Goal: Task Accomplishment & Management: Use online tool/utility

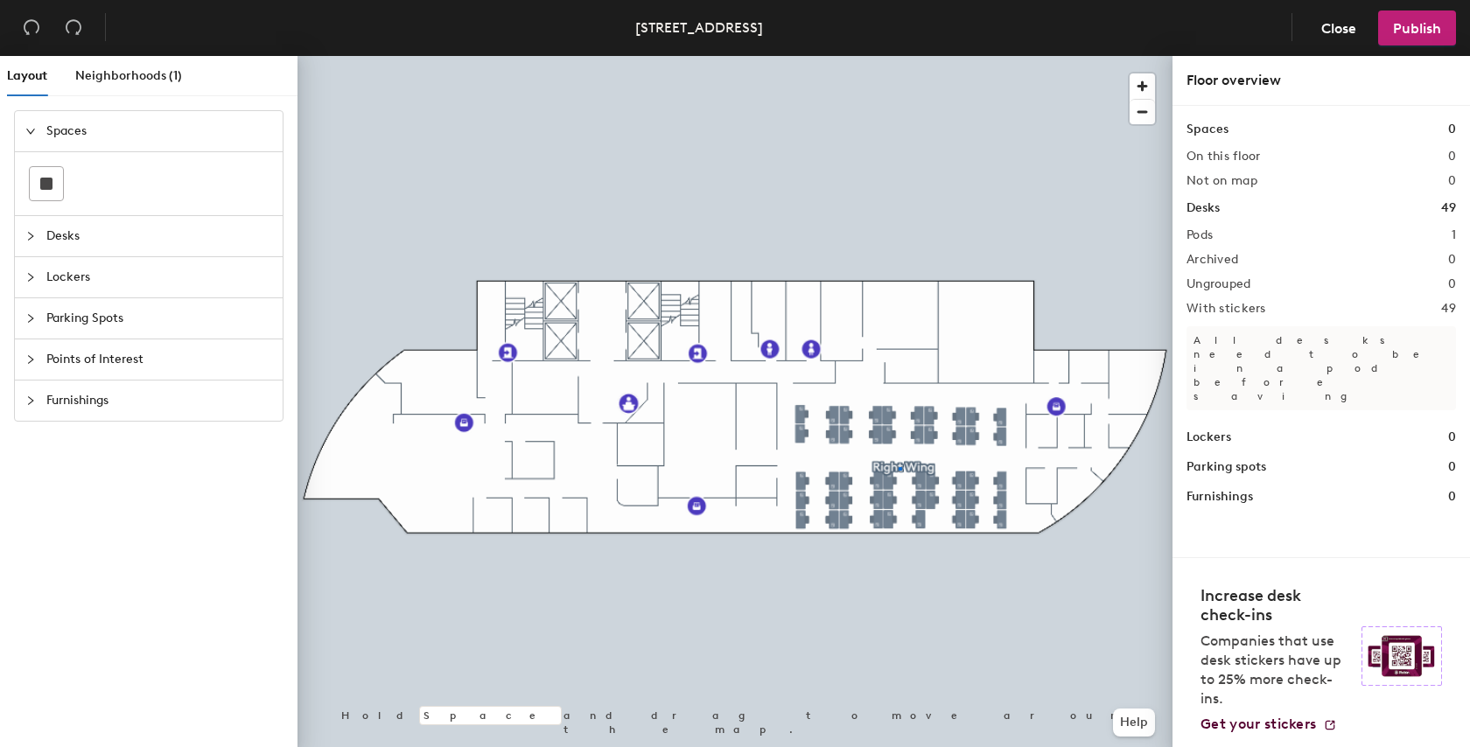
click at [899, 56] on div at bounding box center [734, 56] width 875 height 0
click at [896, 56] on div at bounding box center [734, 56] width 875 height 0
click at [837, 56] on div at bounding box center [734, 56] width 875 height 0
click at [805, 56] on div at bounding box center [734, 56] width 875 height 0
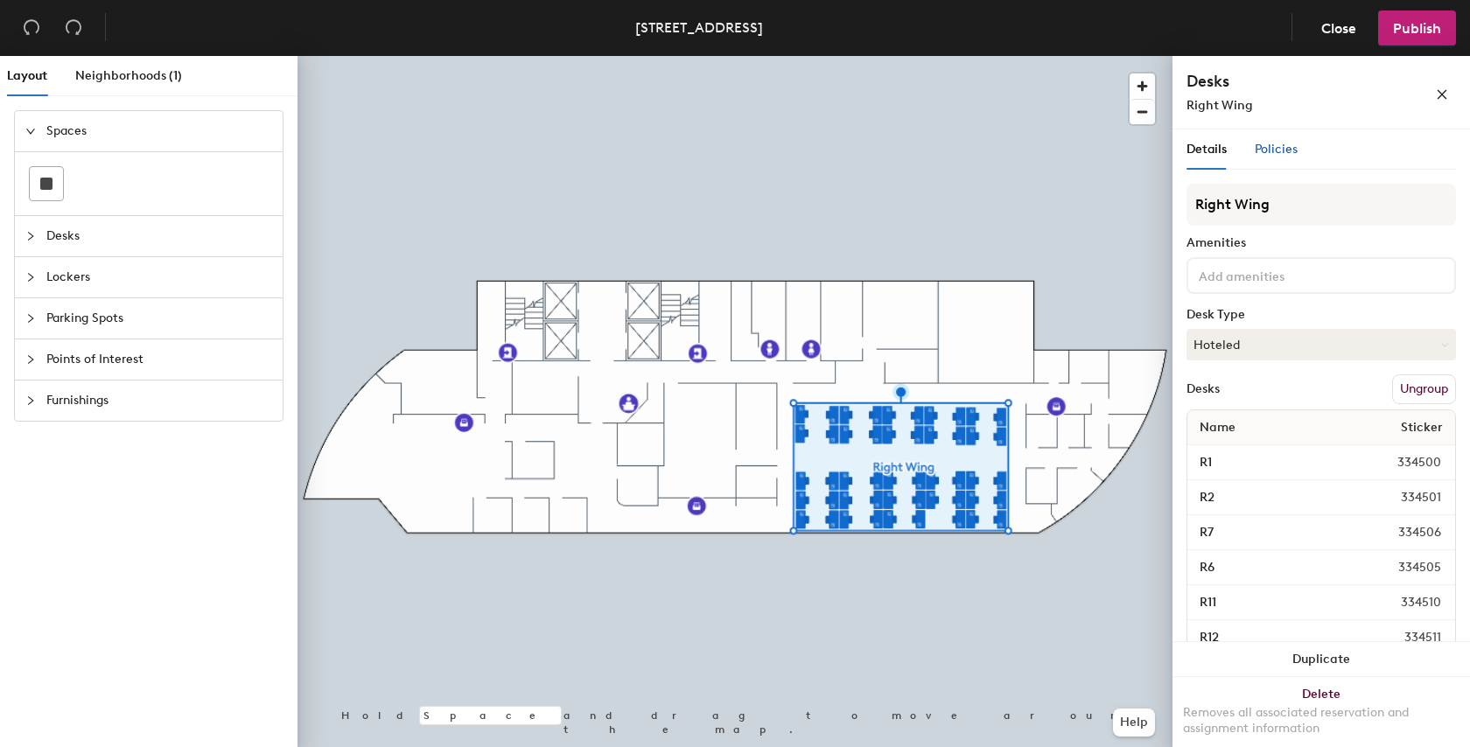
click at [1284, 151] on span "Policies" at bounding box center [1276, 149] width 43 height 15
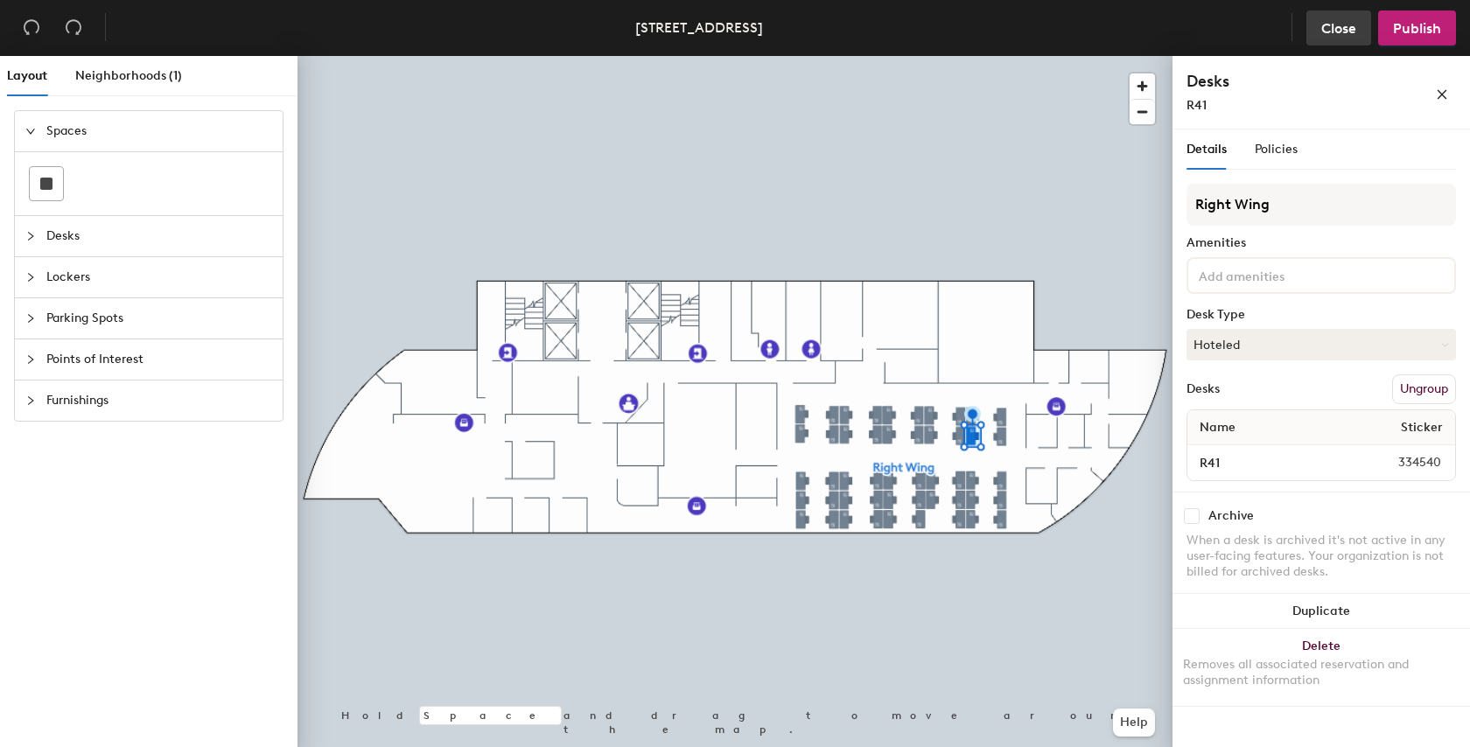
click at [1340, 24] on span "Close" at bounding box center [1338, 28] width 35 height 17
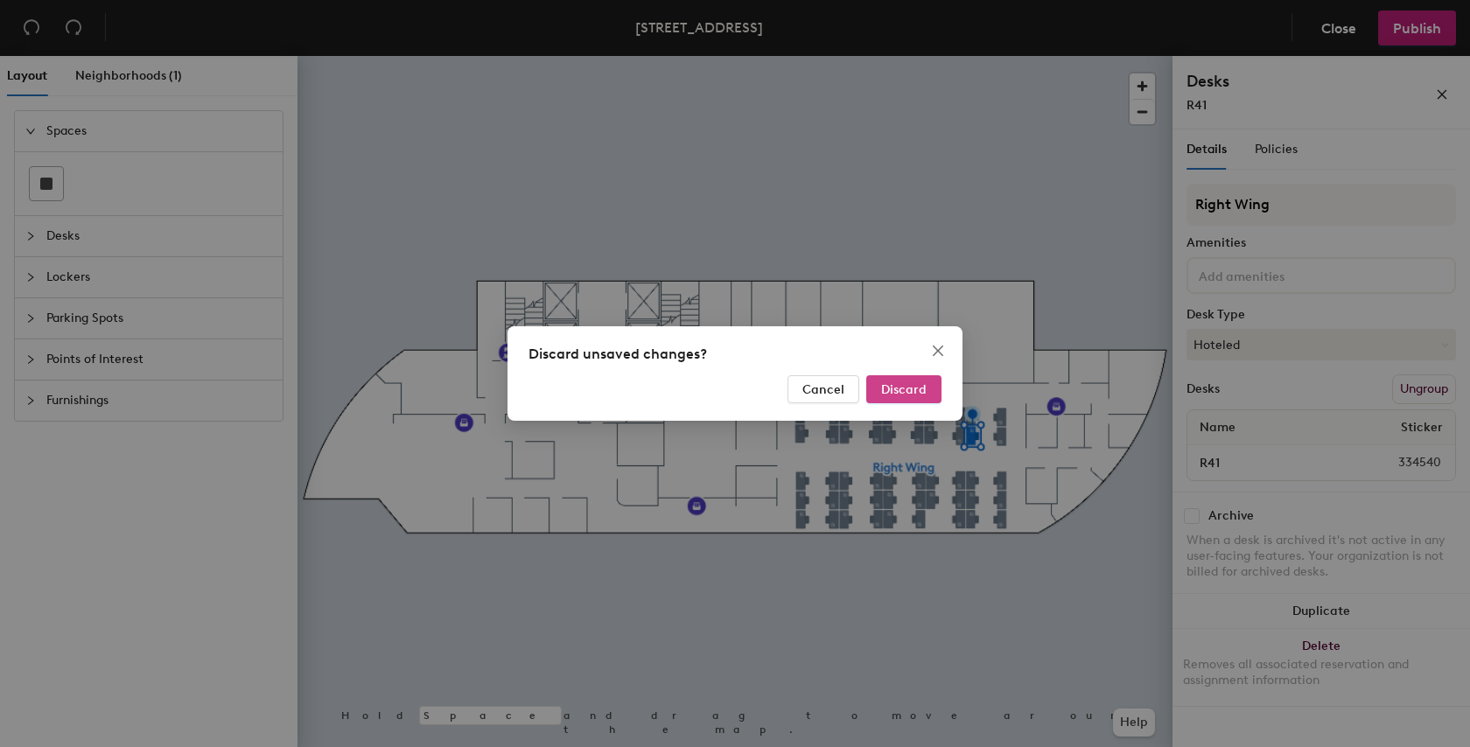
click at [893, 396] on span "Discard" at bounding box center [903, 389] width 45 height 15
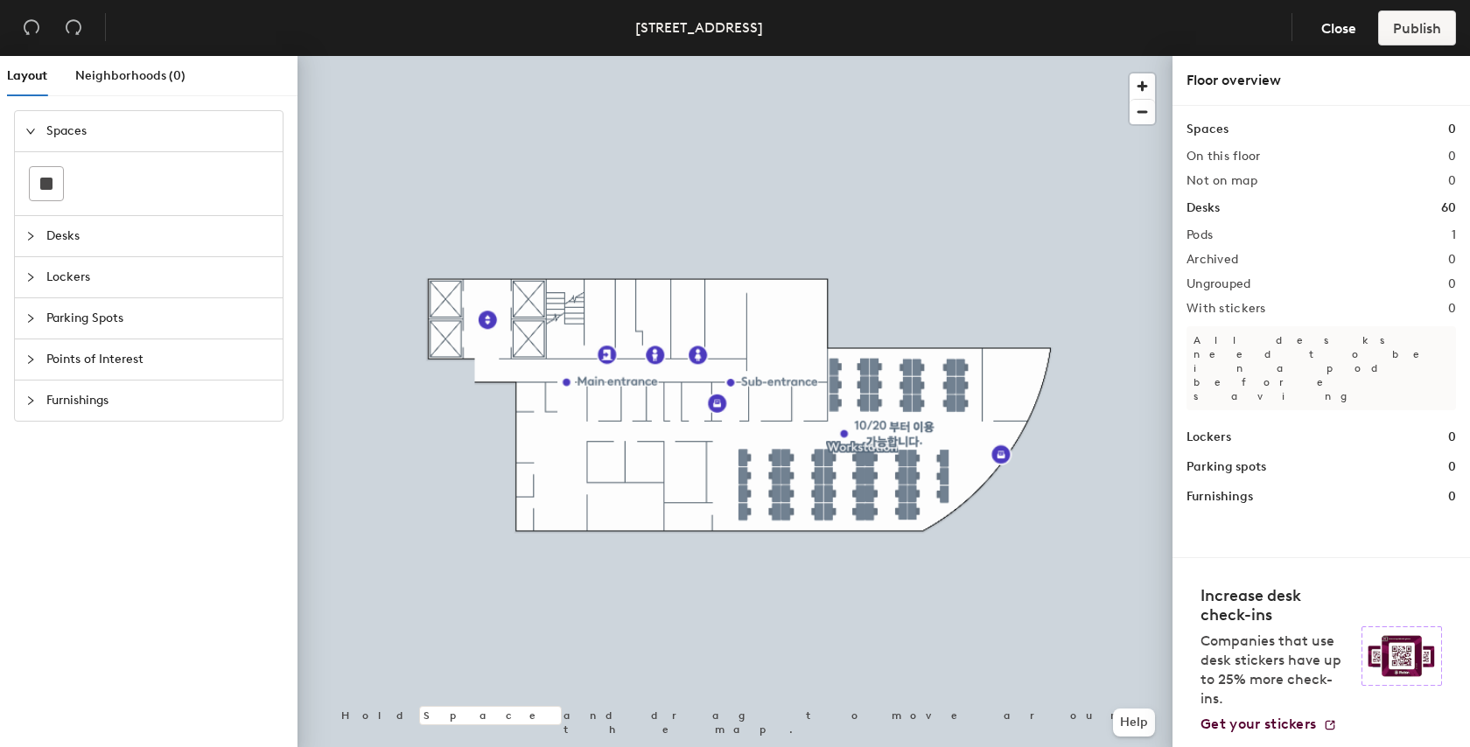
click at [839, 56] on div at bounding box center [734, 56] width 875 height 0
click at [817, 56] on div at bounding box center [734, 56] width 875 height 0
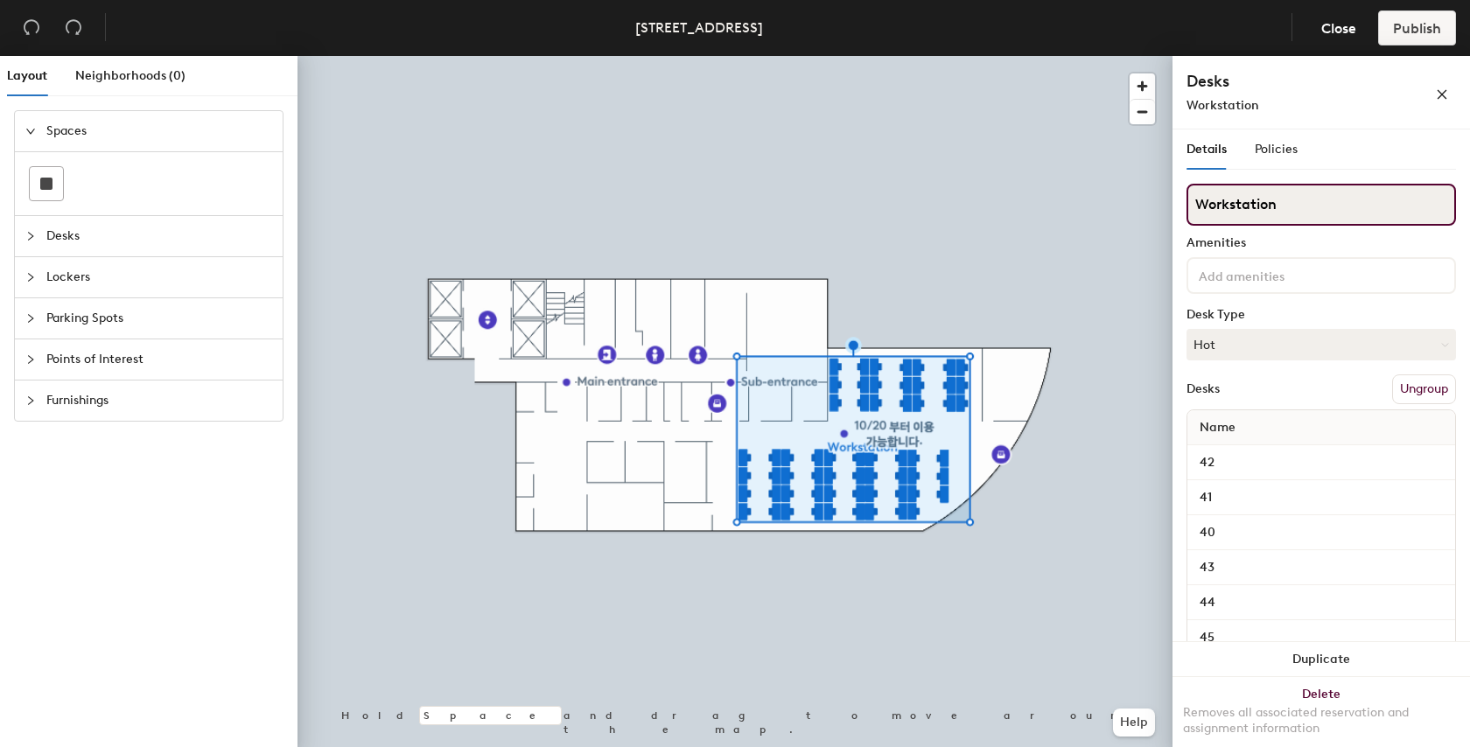
click at [1291, 206] on input "Workstation" at bounding box center [1320, 205] width 269 height 42
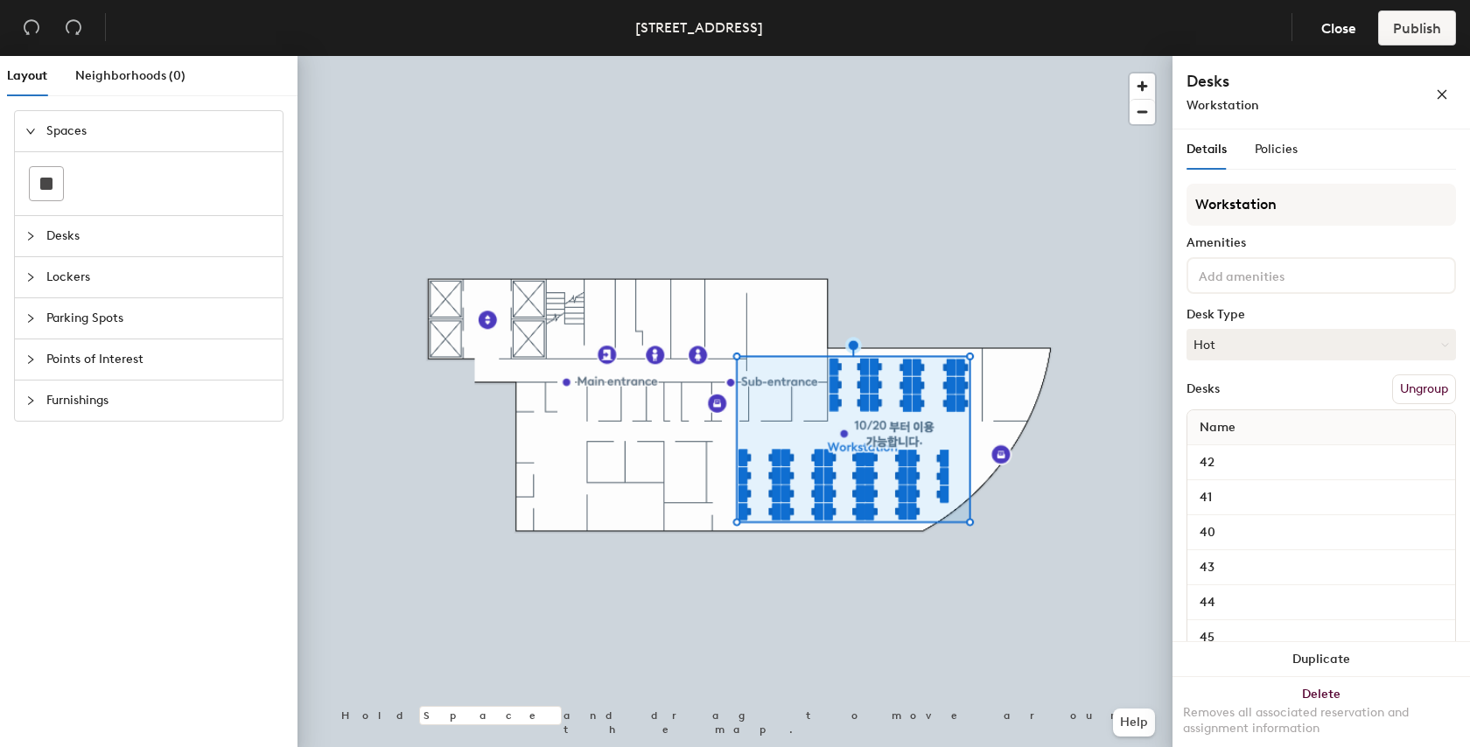
click at [1183, 249] on div "Details Policies Workstation Amenities Desk Type Hot Desks Ungroup Name 42 41 4…" at bounding box center [1320, 441] width 297 height 625
click at [1287, 149] on span "Policies" at bounding box center [1276, 149] width 43 height 15
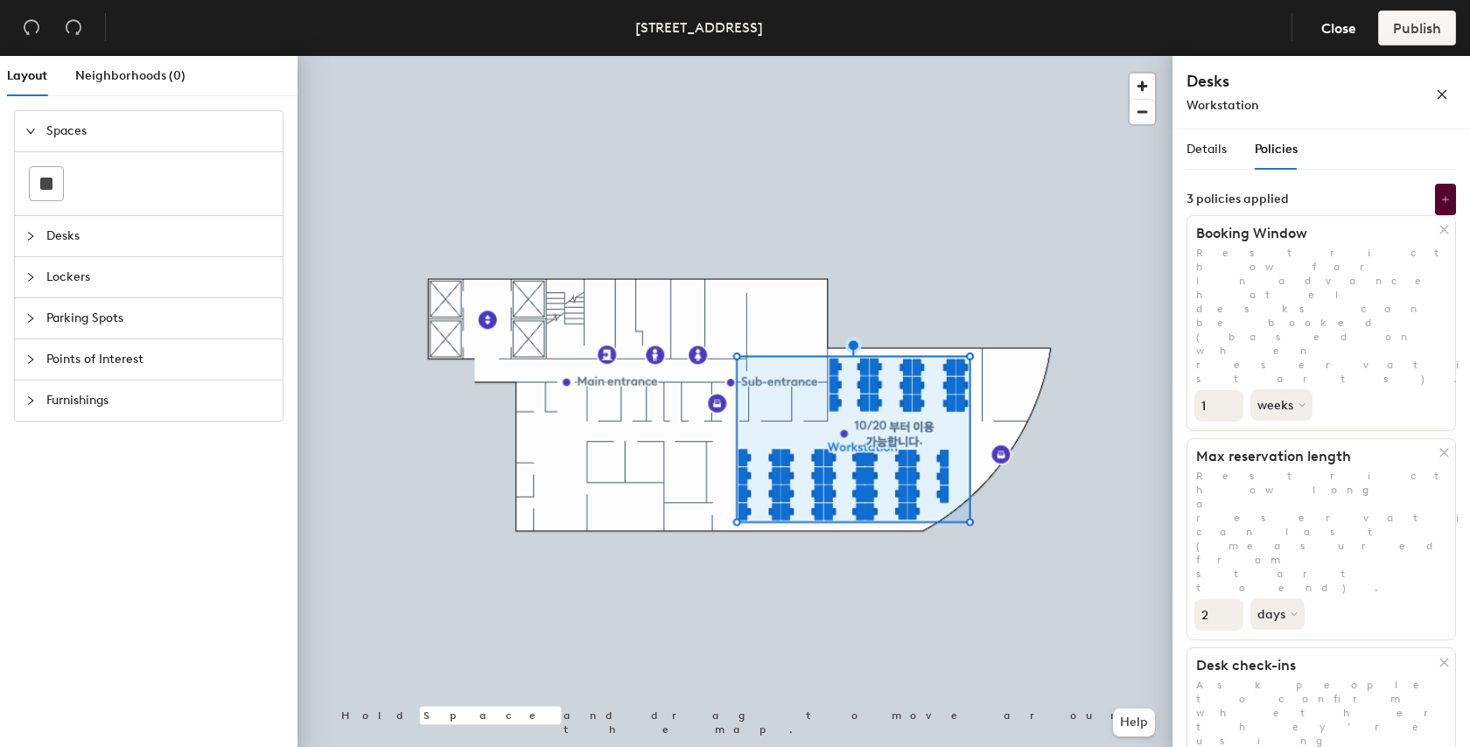
click at [1226, 134] on div "Details Policies" at bounding box center [1241, 149] width 111 height 40
click at [1220, 142] on span "Details" at bounding box center [1206, 149] width 40 height 15
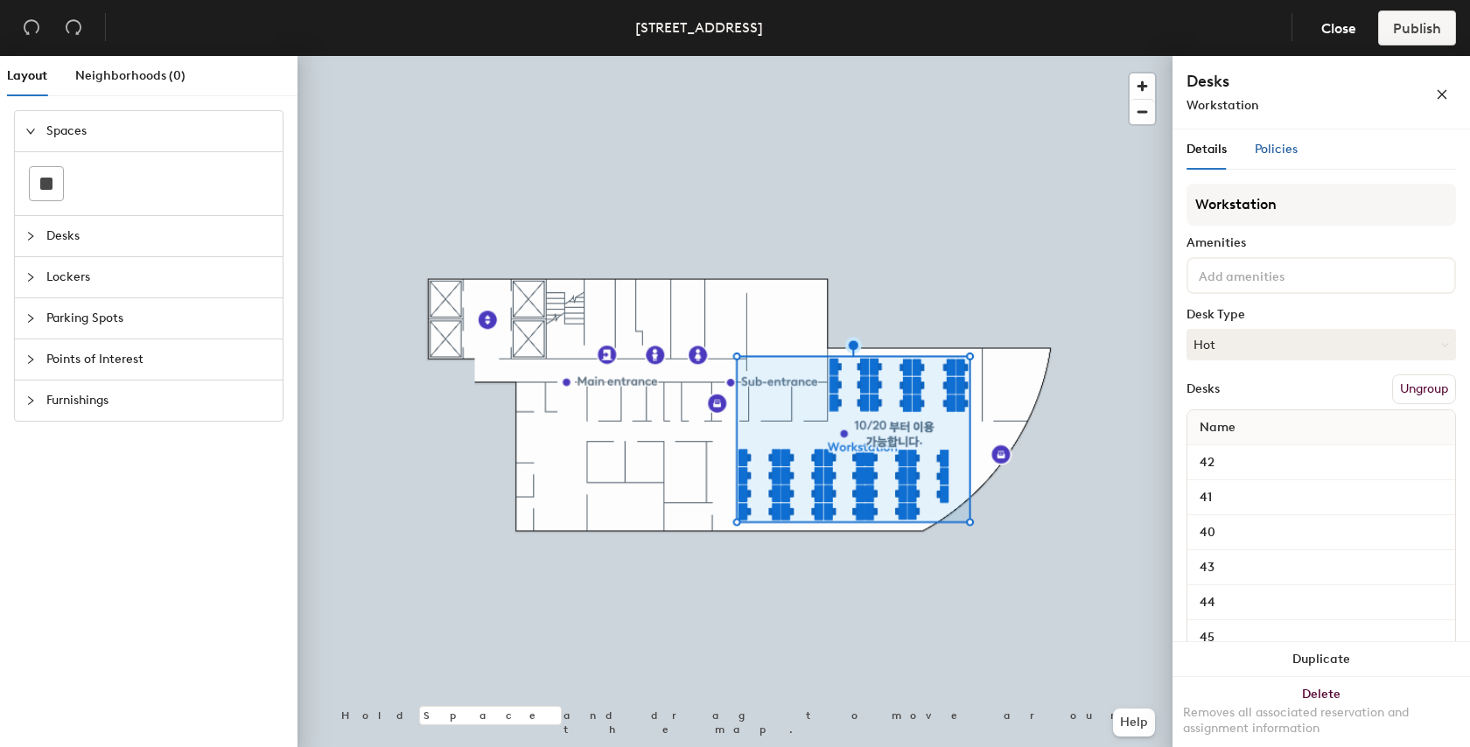
click at [1255, 152] on span "Policies" at bounding box center [1276, 149] width 43 height 15
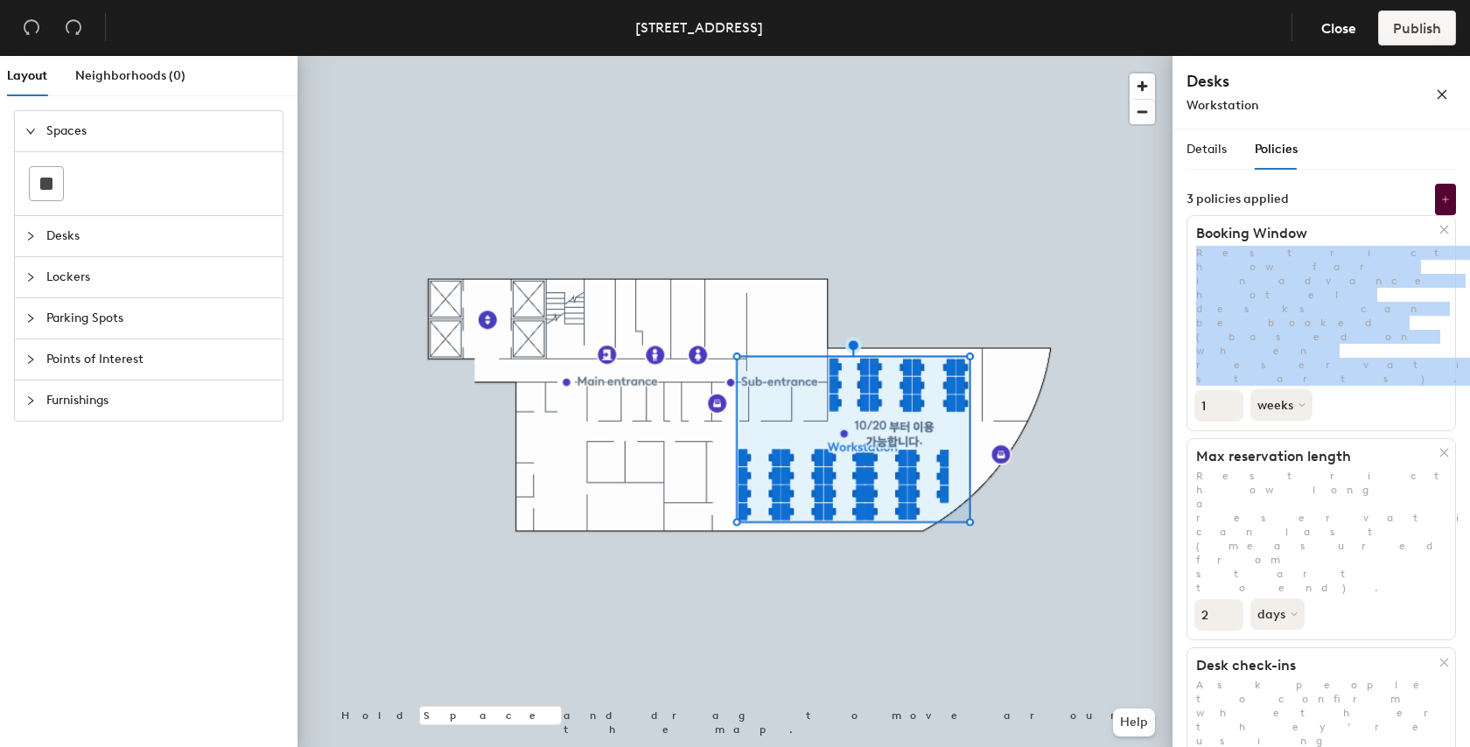
drag, startPoint x: 1416, startPoint y: 266, endPoint x: 1175, endPoint y: 253, distance: 241.8
click at [1175, 253] on div "Details Policies Workstation Amenities Desk Type Hot Desks Ungroup Name 42 41 4…" at bounding box center [1320, 441] width 297 height 625
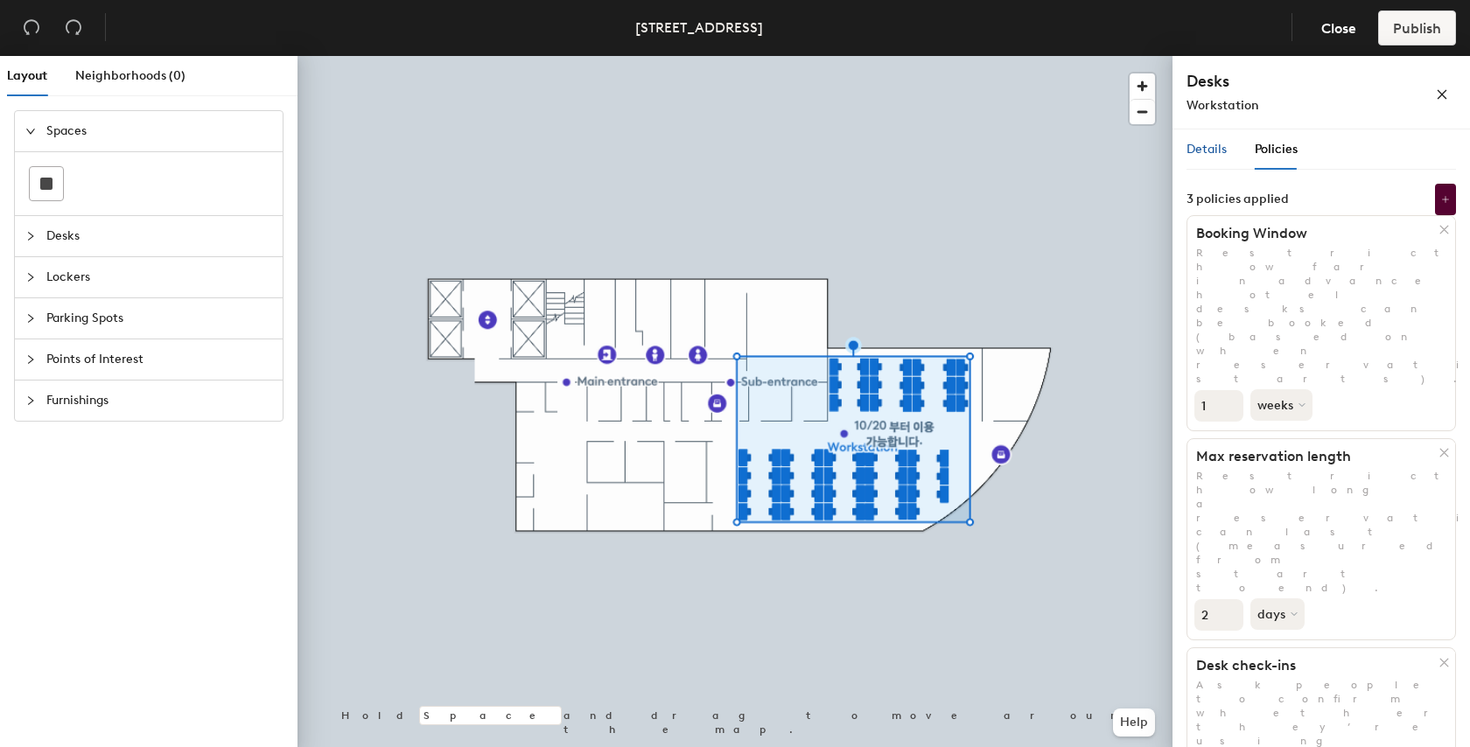
click at [1211, 150] on span "Details" at bounding box center [1206, 149] width 40 height 15
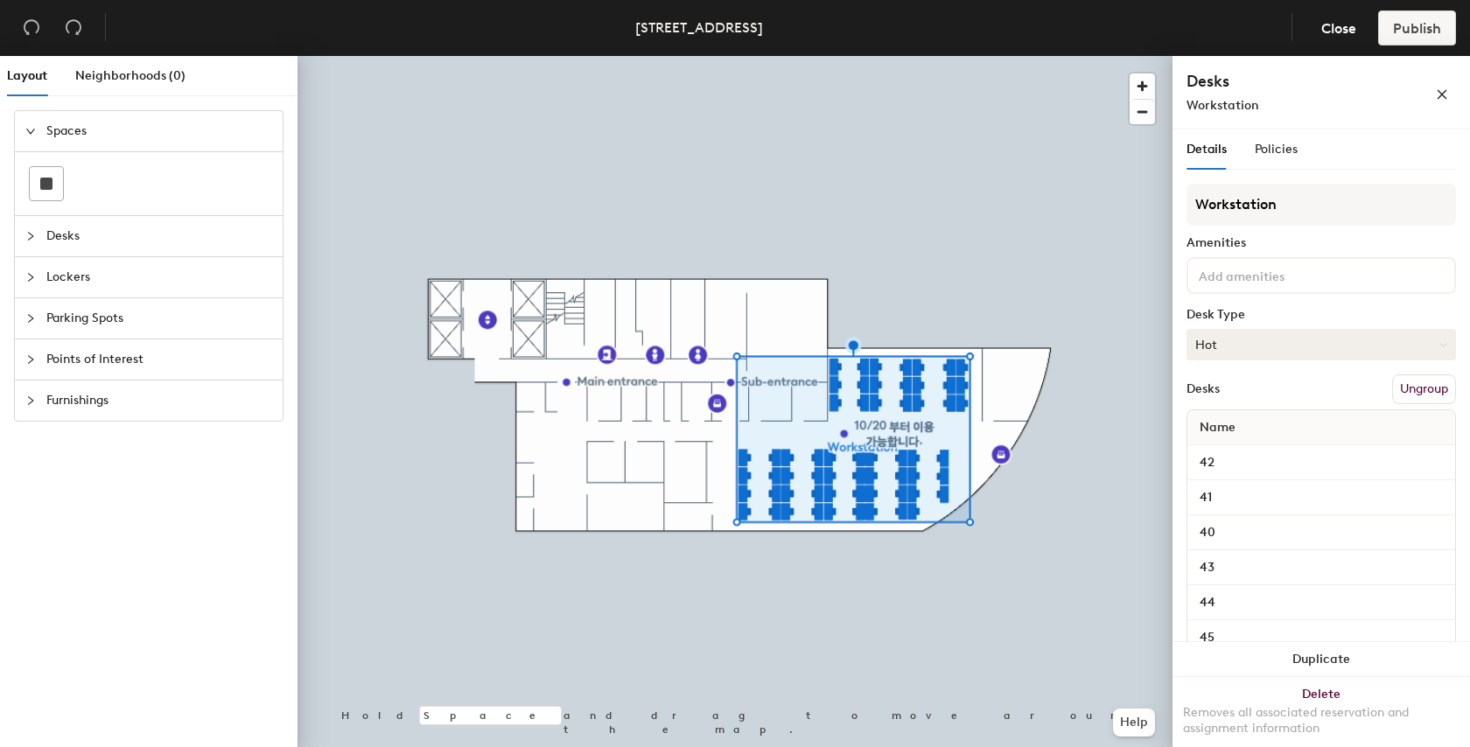
click at [1299, 342] on button "Hot" at bounding box center [1320, 344] width 269 height 31
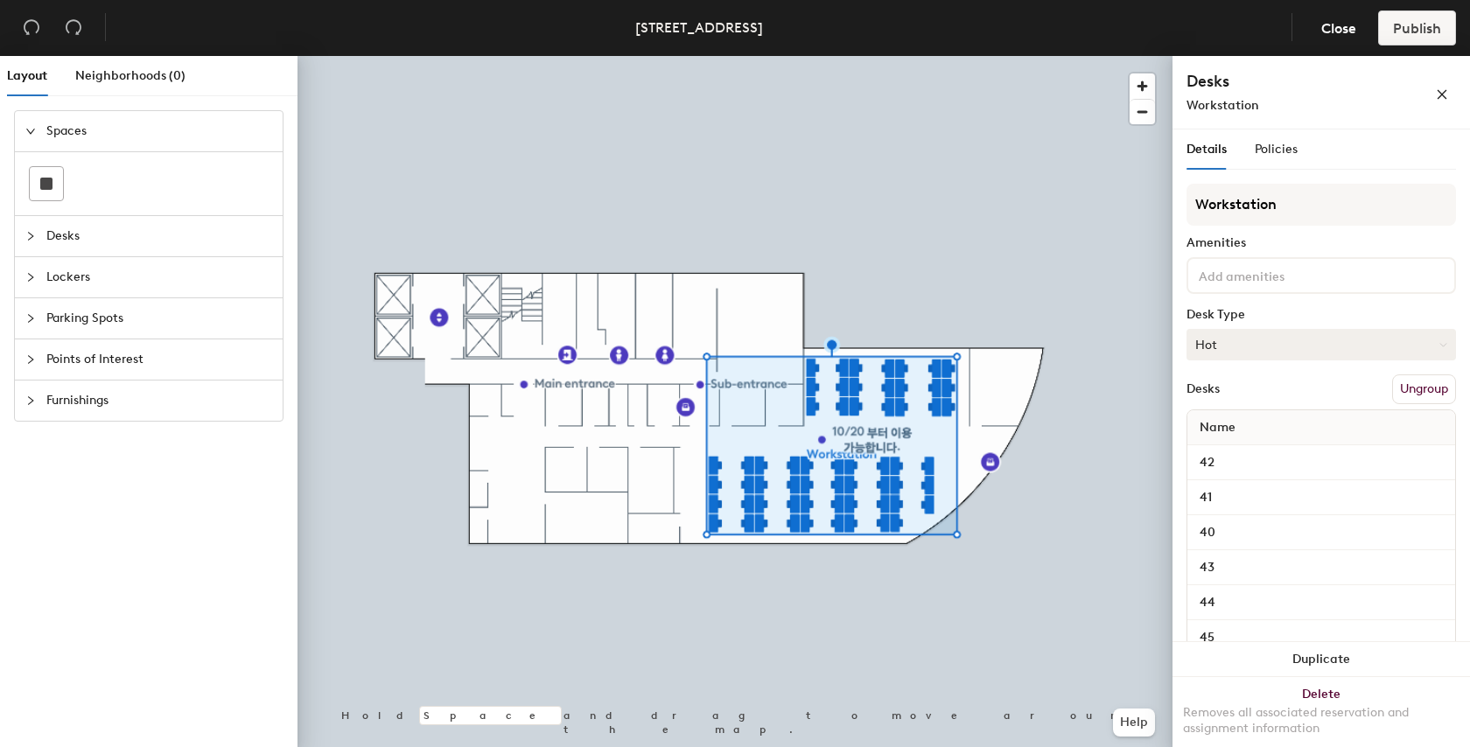
click at [1236, 339] on button "Hot" at bounding box center [1320, 344] width 269 height 31
click at [1307, 308] on div "Desk Type" at bounding box center [1320, 315] width 269 height 14
click at [1348, 34] on span "Close" at bounding box center [1338, 28] width 35 height 17
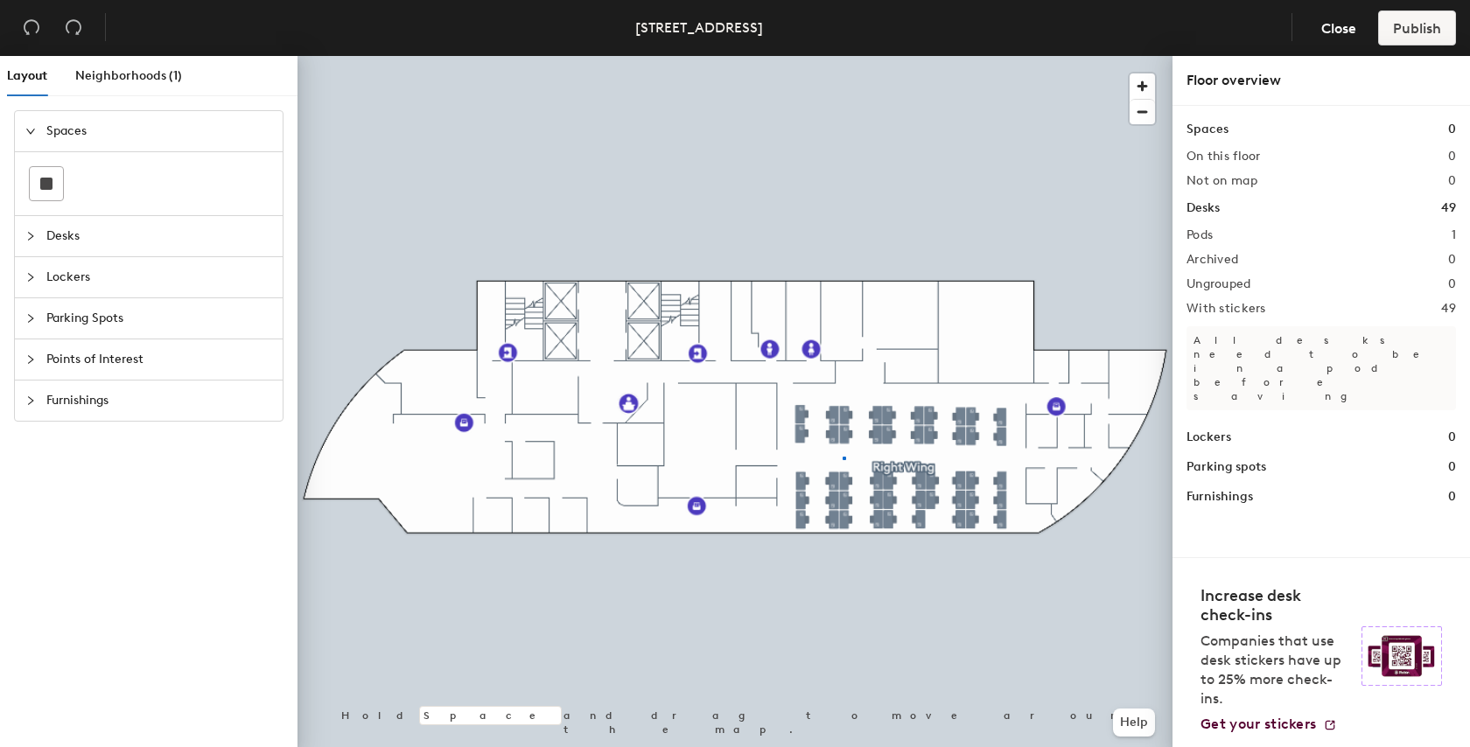
click at [843, 56] on div at bounding box center [734, 56] width 875 height 0
click at [856, 56] on div at bounding box center [734, 56] width 875 height 0
click at [838, 56] on div at bounding box center [734, 56] width 875 height 0
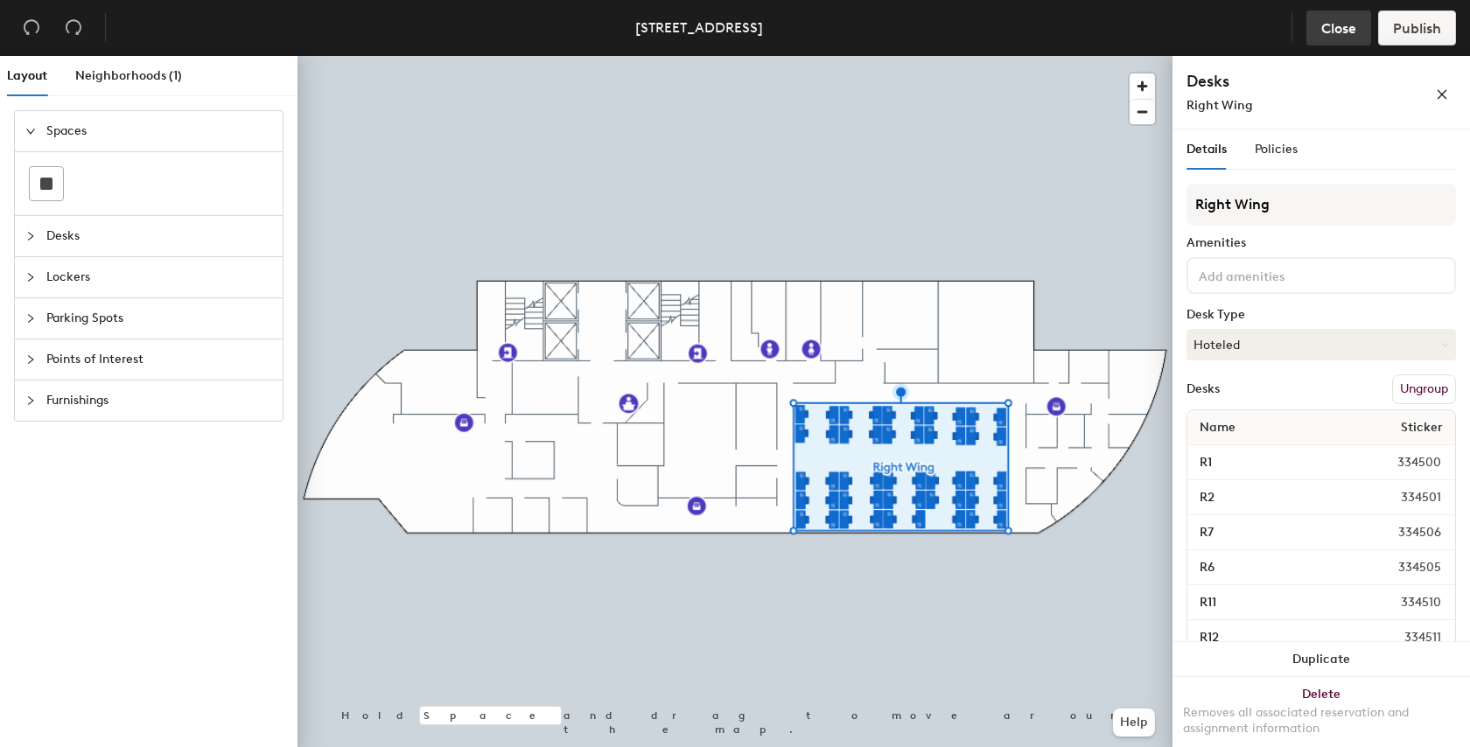
click at [1340, 28] on span "Close" at bounding box center [1338, 28] width 35 height 17
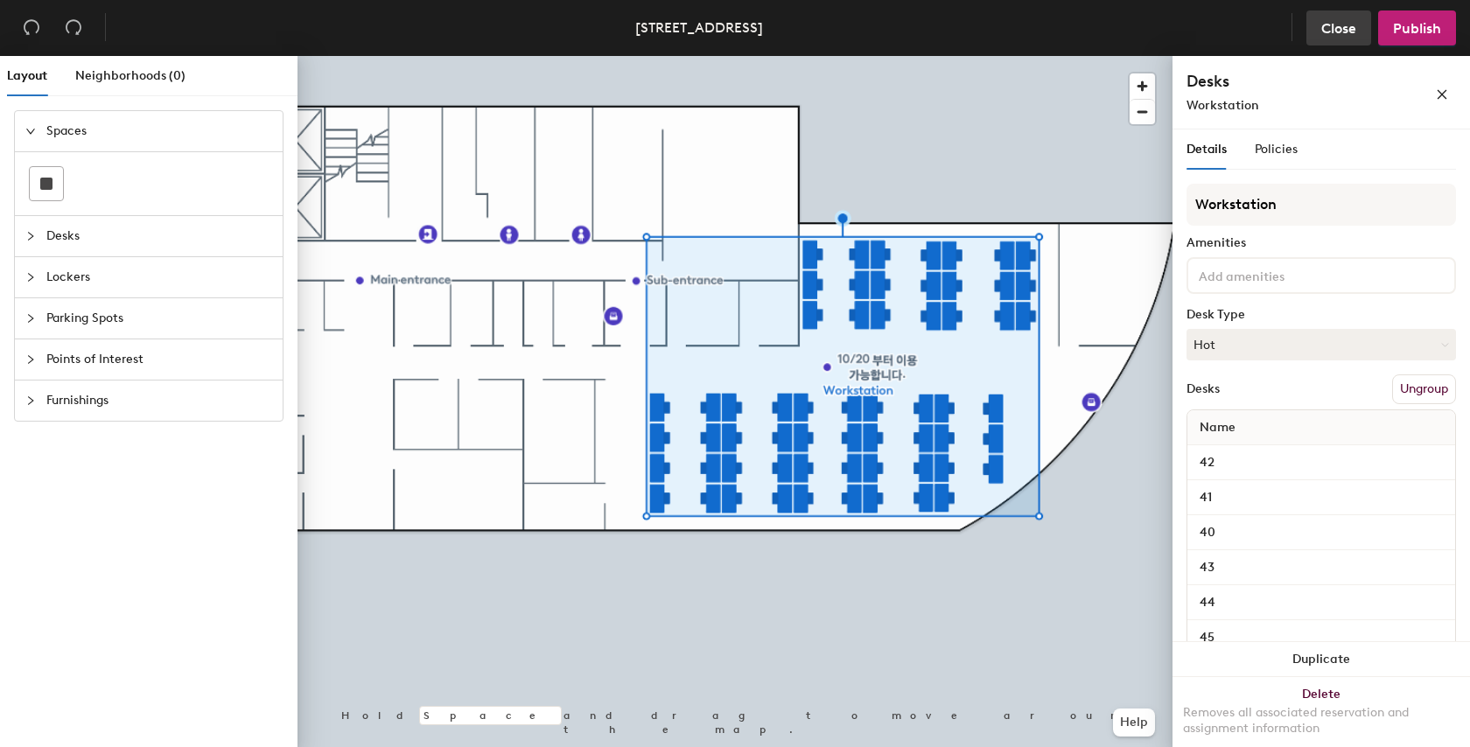
click at [1336, 31] on span "Close" at bounding box center [1338, 28] width 35 height 17
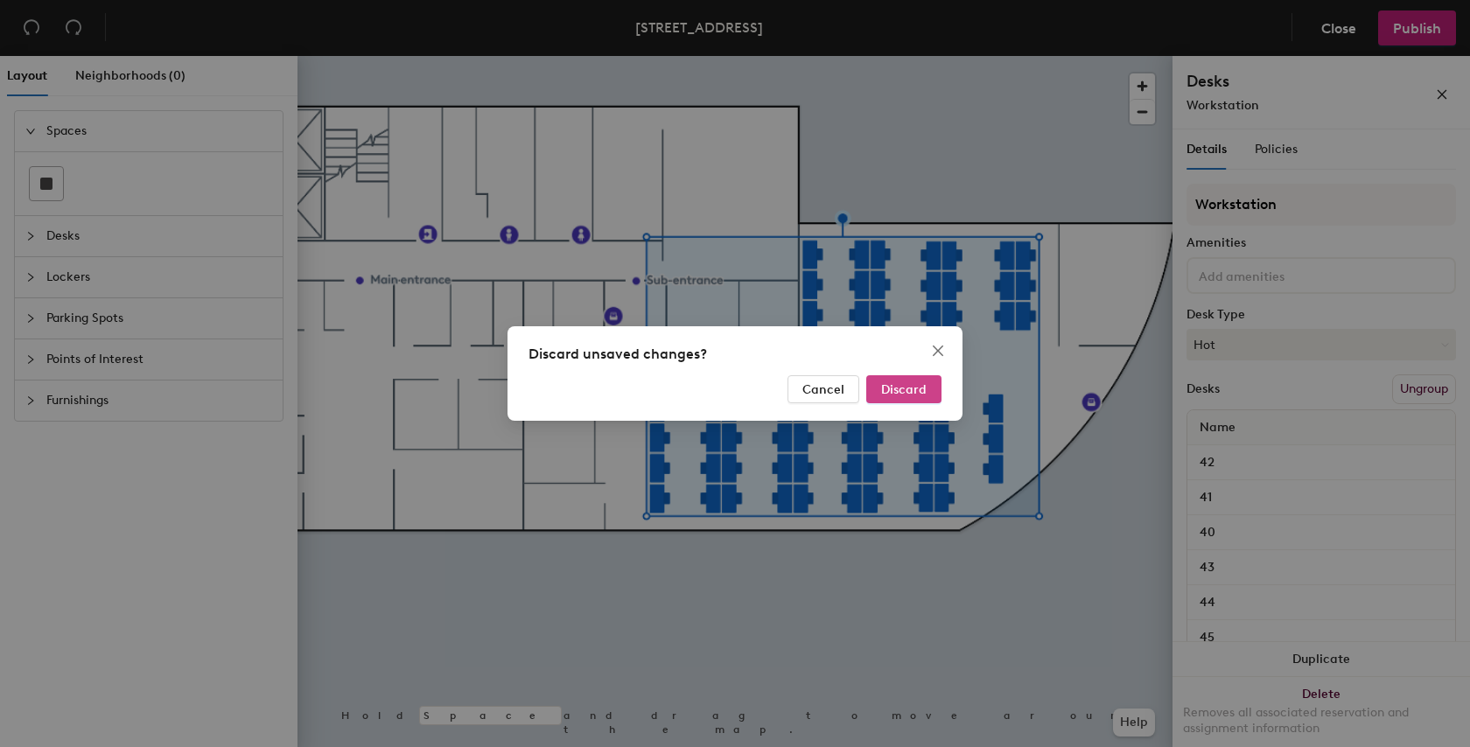
click at [899, 388] on span "Discard" at bounding box center [903, 389] width 45 height 15
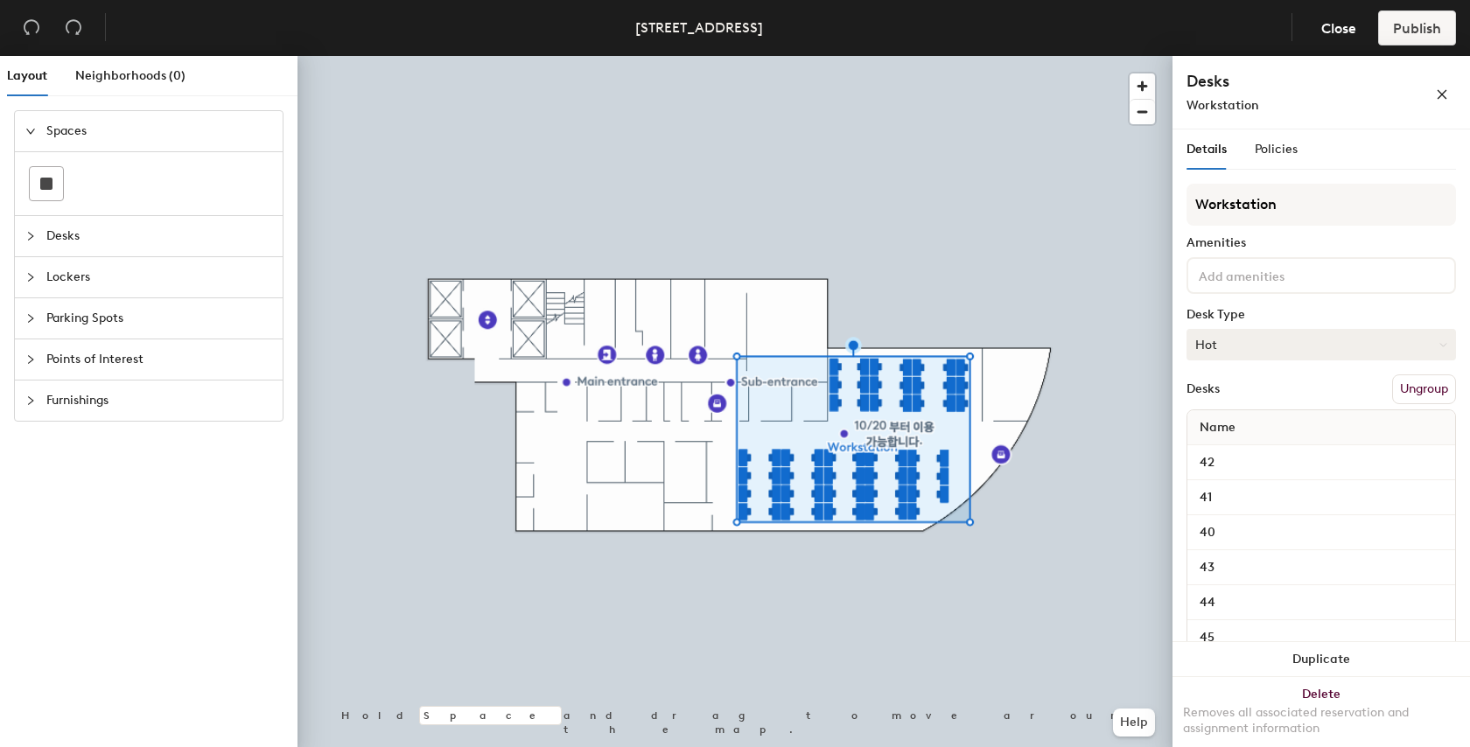
click at [1308, 334] on button "Hot" at bounding box center [1320, 344] width 269 height 31
click at [1283, 446] on div "Hoteled" at bounding box center [1274, 451] width 175 height 26
click at [1287, 343] on button "Hoteled" at bounding box center [1320, 344] width 269 height 31
click at [1263, 423] on div "Hot" at bounding box center [1274, 425] width 175 height 26
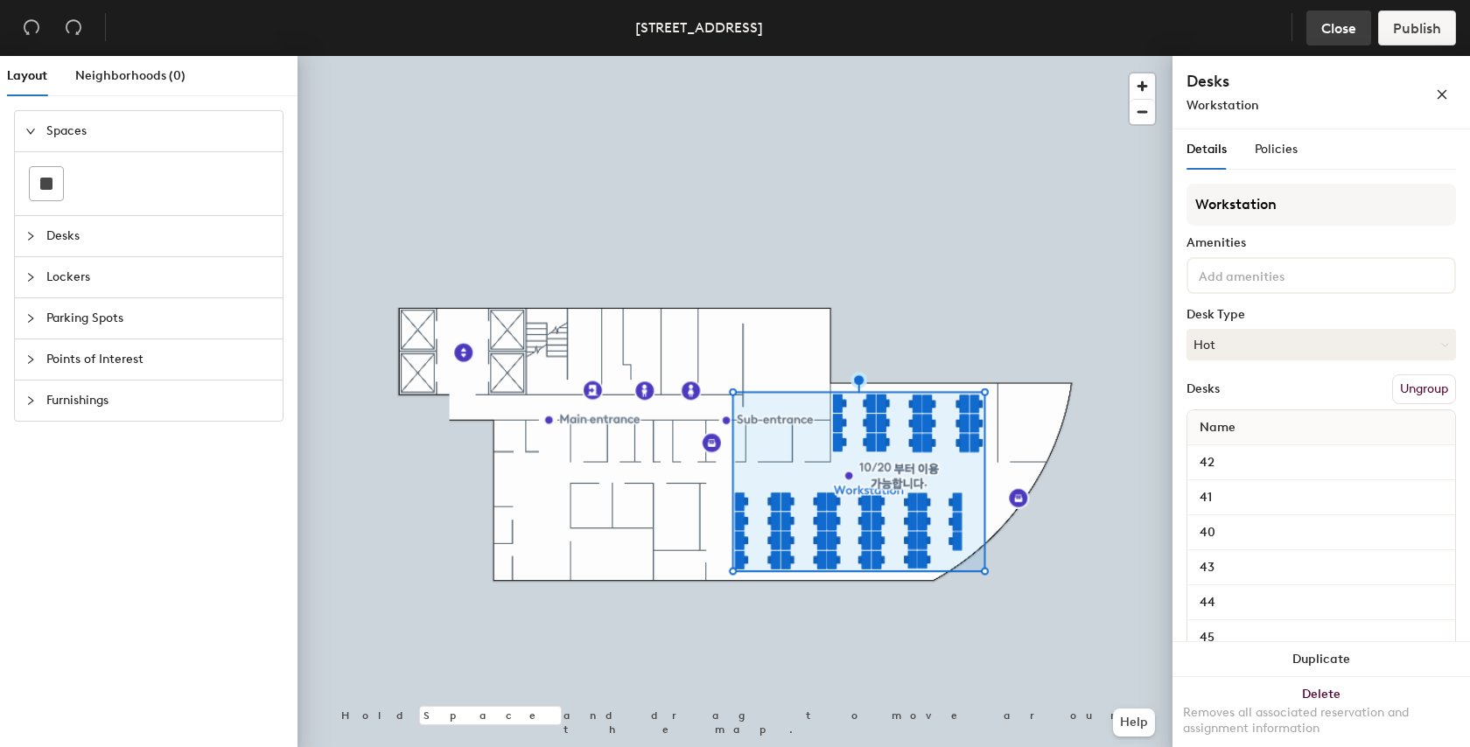
click at [1347, 31] on span "Close" at bounding box center [1338, 28] width 35 height 17
